Goal: Task Accomplishment & Management: Use online tool/utility

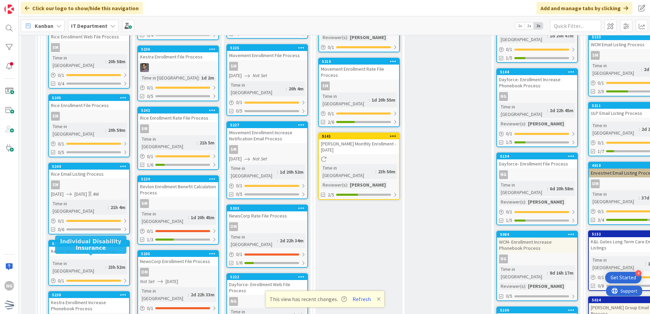
scroll to position [1973, 0]
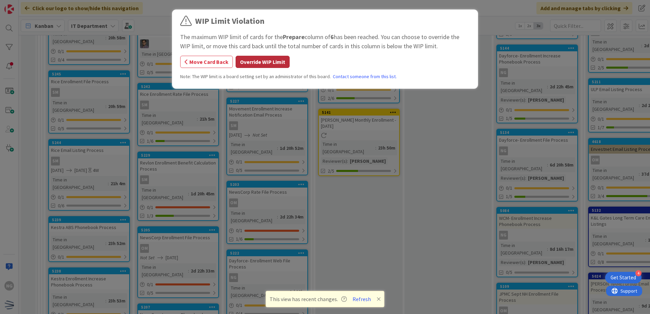
click at [265, 63] on button "Override WIP Limit" at bounding box center [263, 62] width 54 height 12
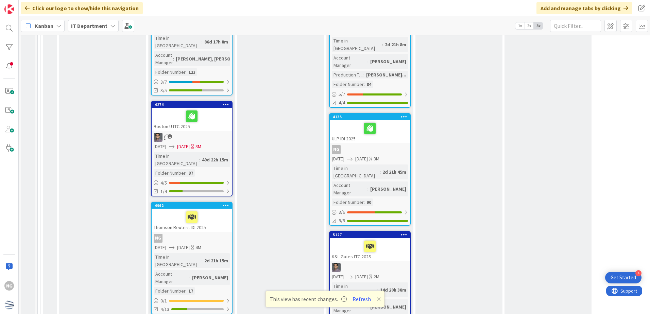
scroll to position [544, 0]
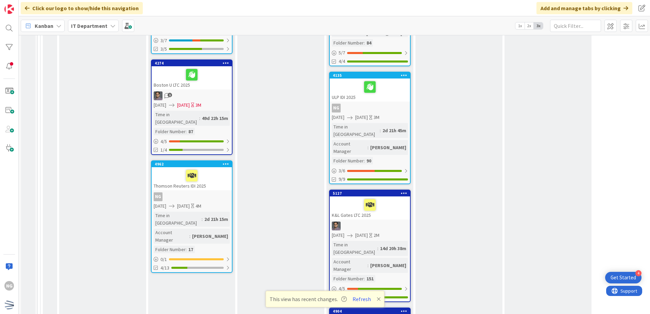
click at [219, 167] on div "Thomson Reuters IDI 2025" at bounding box center [192, 178] width 80 height 23
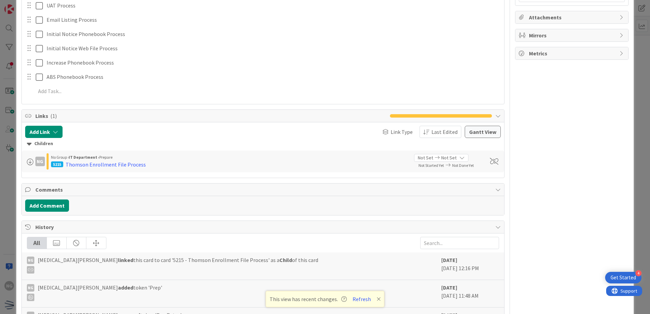
scroll to position [340, 0]
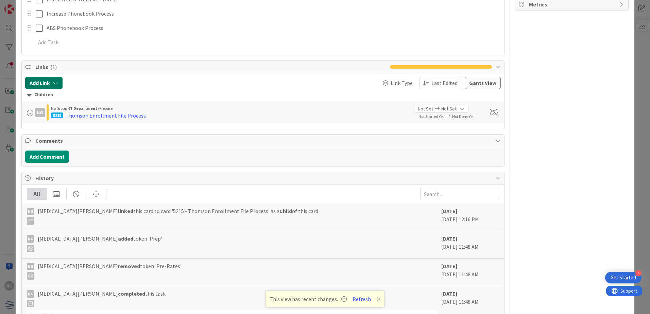
click at [47, 82] on button "Add Link" at bounding box center [43, 83] width 37 height 12
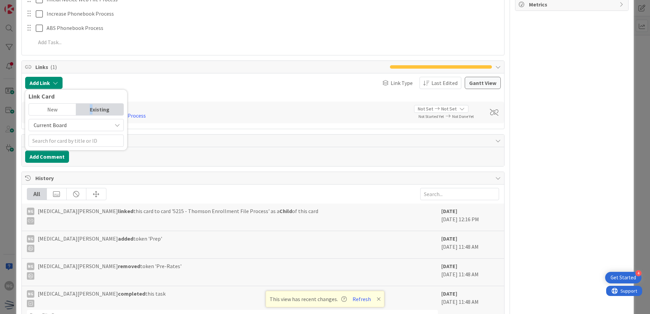
drag, startPoint x: 93, startPoint y: 108, endPoint x: 64, endPoint y: 110, distance: 28.9
click at [64, 110] on div "New Existing" at bounding box center [76, 109] width 95 height 12
click at [64, 110] on div "New" at bounding box center [52, 110] width 47 height 12
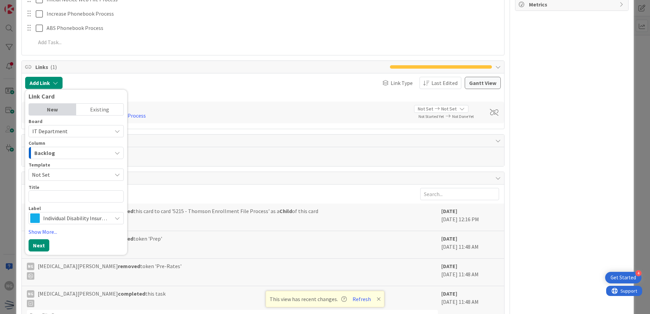
click at [83, 169] on span "Not Set" at bounding box center [76, 175] width 95 height 12
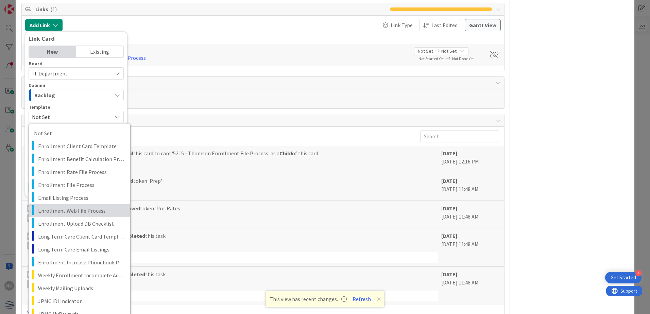
scroll to position [408, 0]
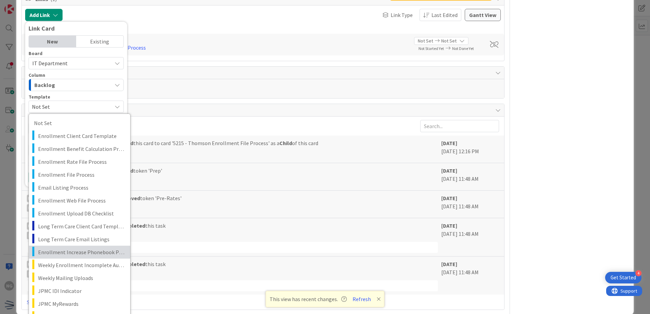
click at [105, 252] on span "Enrollment Increase Phonebook Process" at bounding box center [81, 252] width 87 height 9
type textarea "x"
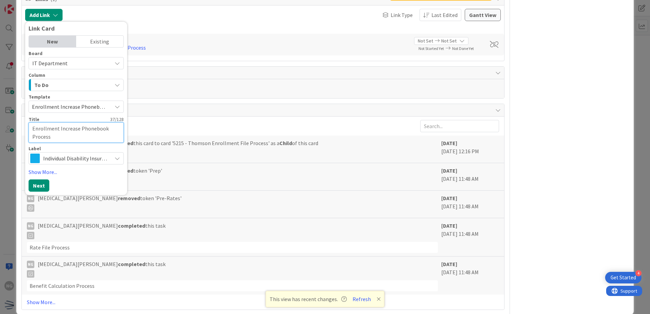
click at [30, 129] on textarea "Enrollment Increase Phonebook Process" at bounding box center [76, 132] width 95 height 20
type textarea "DEnrollment Increase Phonebook Process"
type textarea "x"
type textarea "DaEnrollment Increase Phonebook Process"
type textarea "x"
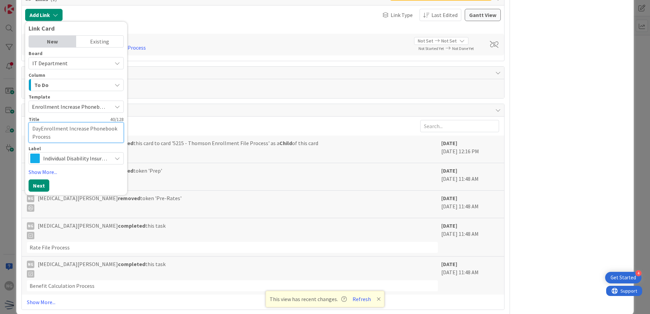
type textarea "DayFEnrollment Increase Phonebook Process"
type textarea "x"
type textarea "DayFoEnrollment Increase Phonebook Process"
type textarea "x"
type textarea "DayForEnrollment Increase Phonebook Process"
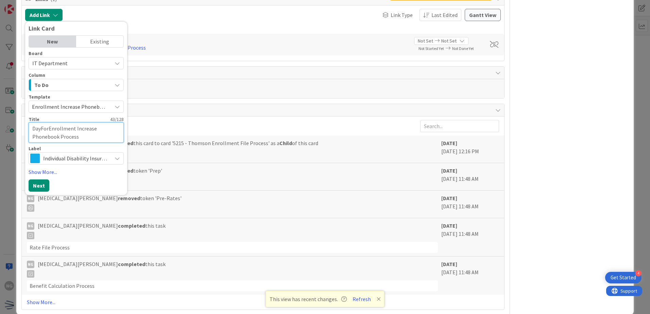
type textarea "x"
type textarea "DayForcEnrollment Increase Phonebook Process"
type textarea "x"
type textarea "DayForceEnrollment Increase Phonebook Process"
type textarea "x"
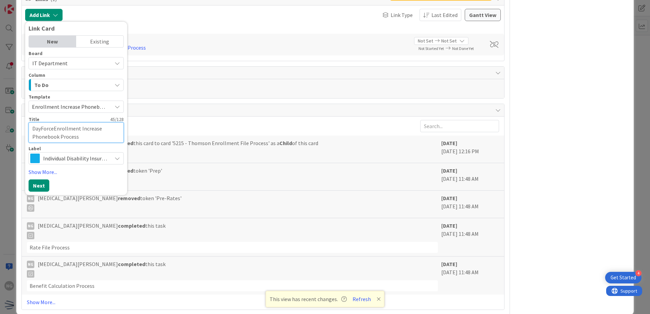
type textarea "DayForcEnrollment Increase Phonebook Process"
type textarea "x"
type textarea "DayForEnrollment Increase Phonebook Process"
type textarea "x"
type textarea "DayFoEnrollment Increase Phonebook Process"
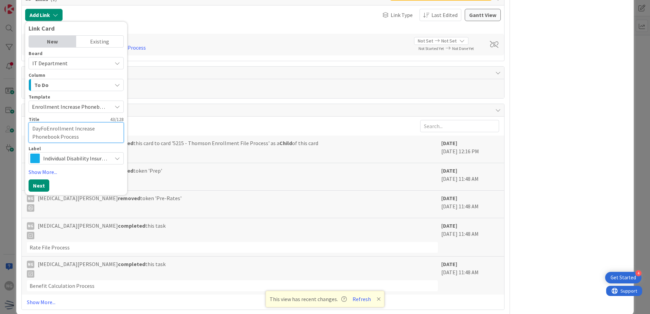
type textarea "x"
type textarea "DayFEnrollment Increase Phonebook Process"
type textarea "x"
type textarea "DayEnrollment Increase Phonebook Process"
type textarea "x"
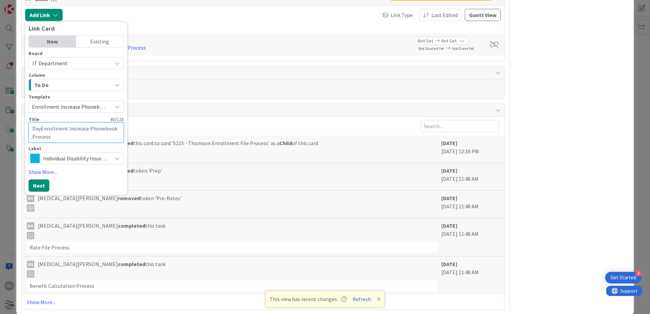
type textarea "DayfEnrollment Increase Phonebook Process"
type textarea "x"
type textarea "DayfoEnrollment Increase Phonebook Process"
type textarea "x"
type textarea "DayforEnrollment Increase Phonebook Process"
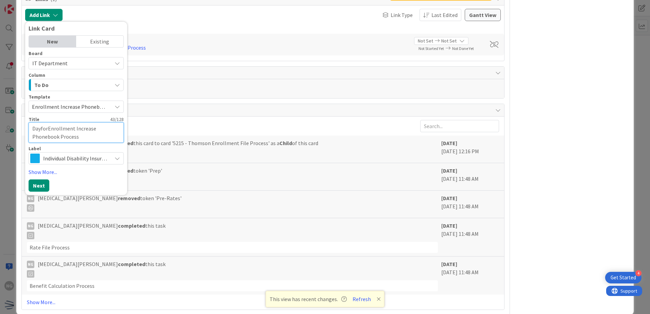
type textarea "x"
type textarea "DayforcEnrollment Increase Phonebook Process"
type textarea "x"
type textarea "DayforceEnrollment Increase Phonebook Process"
type textarea "x"
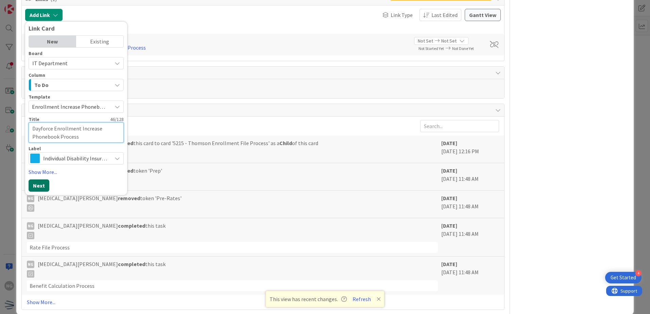
type textarea "Dayforce Enrollment Increase Phonebook Process"
click at [42, 180] on button "Next" at bounding box center [39, 186] width 21 height 12
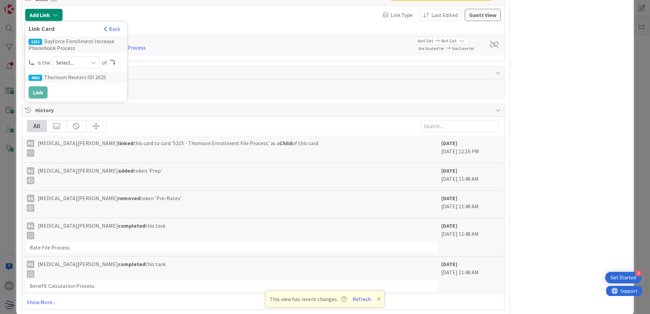
click at [93, 63] on icon at bounding box center [93, 62] width 5 height 5
click at [92, 88] on span "child" at bounding box center [112, 91] width 77 height 10
click at [38, 94] on button "Link" at bounding box center [38, 92] width 19 height 12
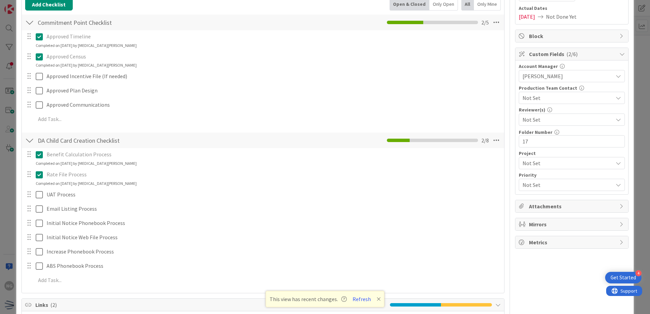
scroll to position [0, 0]
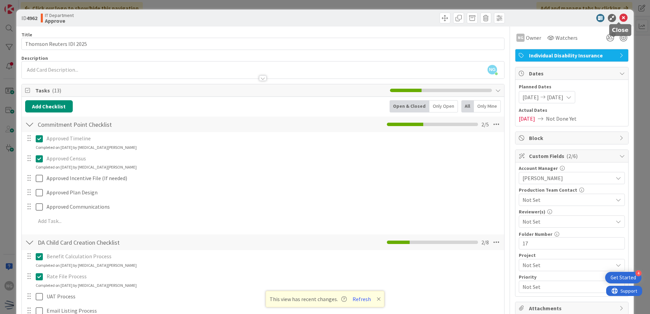
click at [620, 18] on icon at bounding box center [624, 18] width 8 height 8
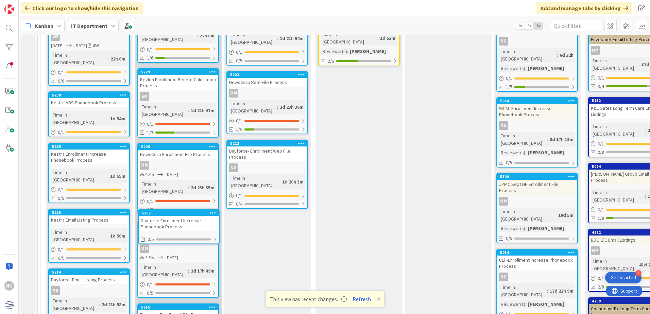
scroll to position [2086, 0]
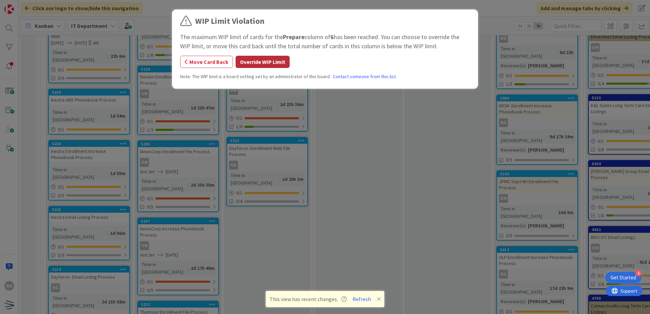
click at [280, 58] on button "Override WIP Limit" at bounding box center [263, 62] width 54 height 12
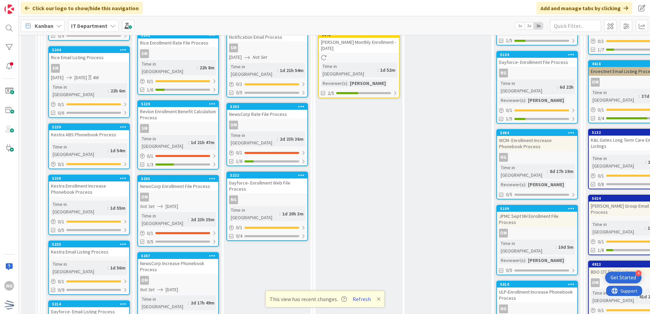
scroll to position [2052, 0]
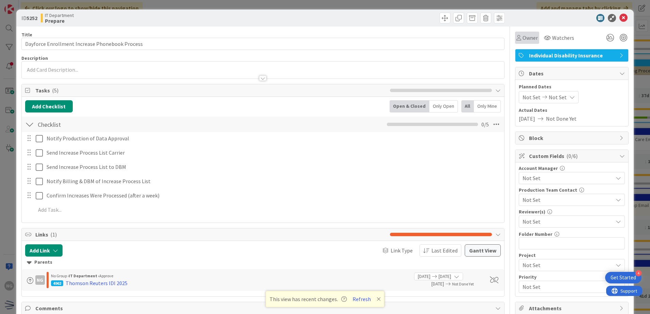
click at [529, 37] on span "Owner" at bounding box center [530, 38] width 15 height 8
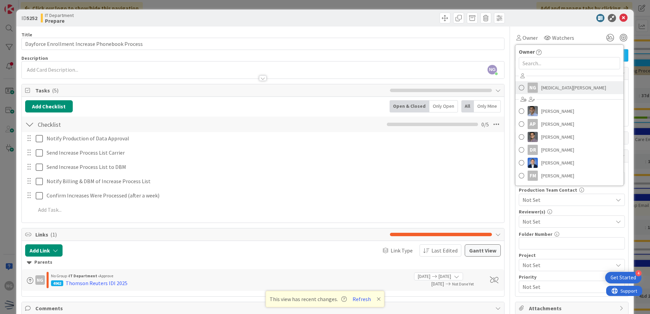
click at [519, 88] on span at bounding box center [521, 88] width 5 height 10
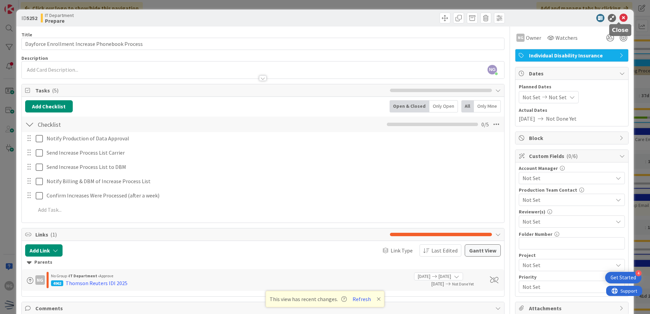
click at [623, 18] on icon at bounding box center [624, 18] width 8 height 8
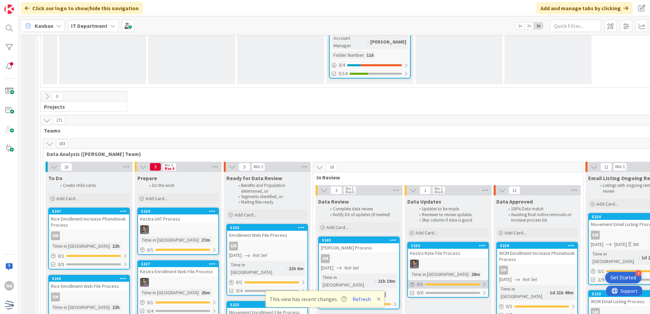
scroll to position [1678, 0]
